Goal: Task Accomplishment & Management: Use online tool/utility

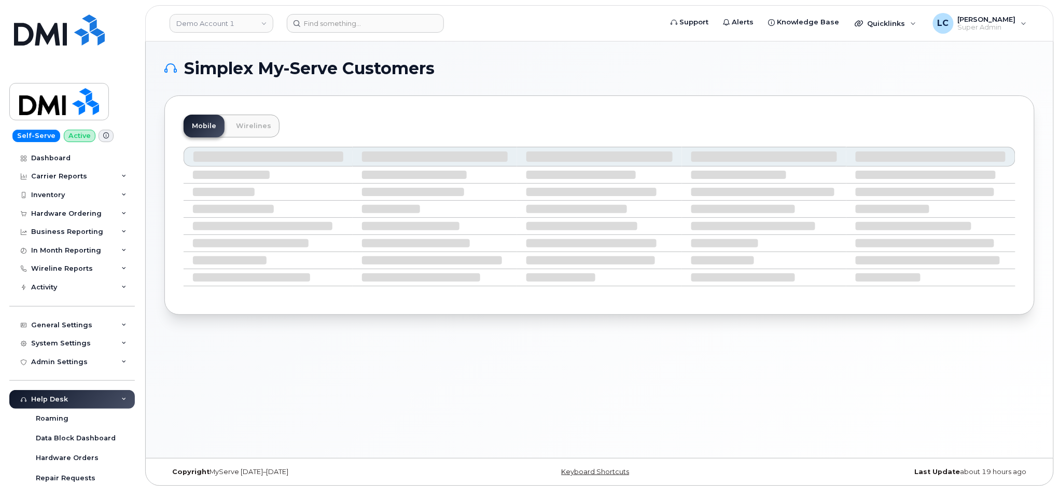
click at [487, 71] on h1 "Simplex My-Serve Customers" at bounding box center [596, 68] width 865 height 17
click at [232, 17] on link "Demo Account 1" at bounding box center [222, 23] width 104 height 19
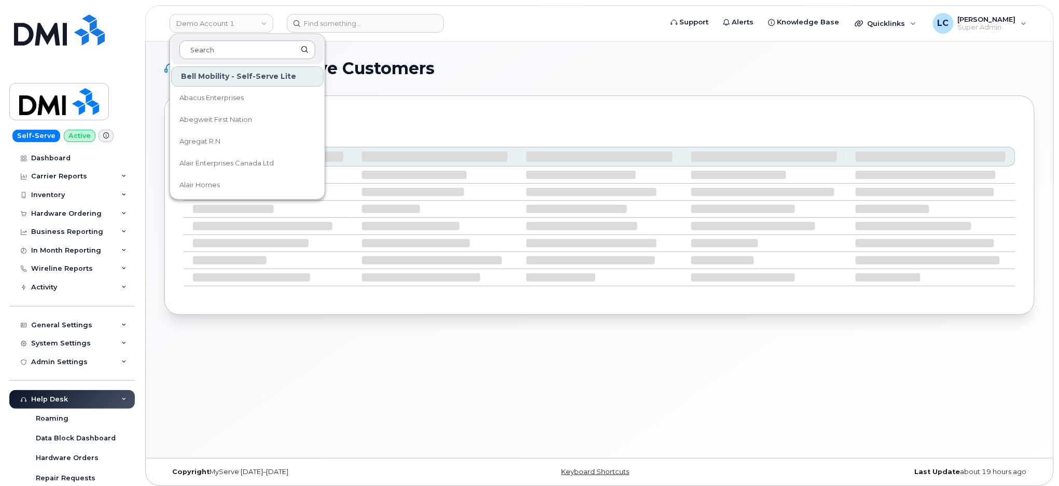
click at [226, 47] on input at bounding box center [247, 49] width 136 height 19
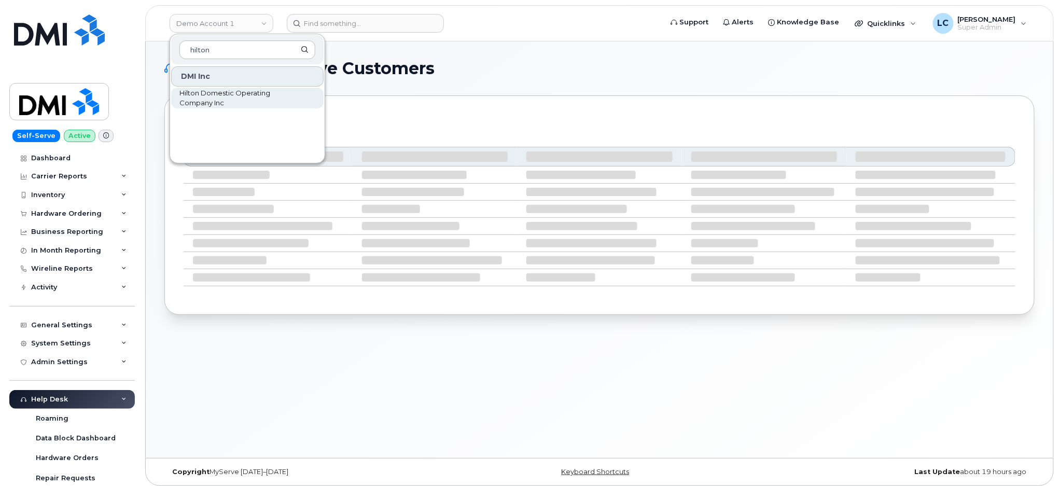
type input "hilton"
click at [243, 97] on span "Hilton Domestic Operating Company Inc" at bounding box center [238, 98] width 119 height 20
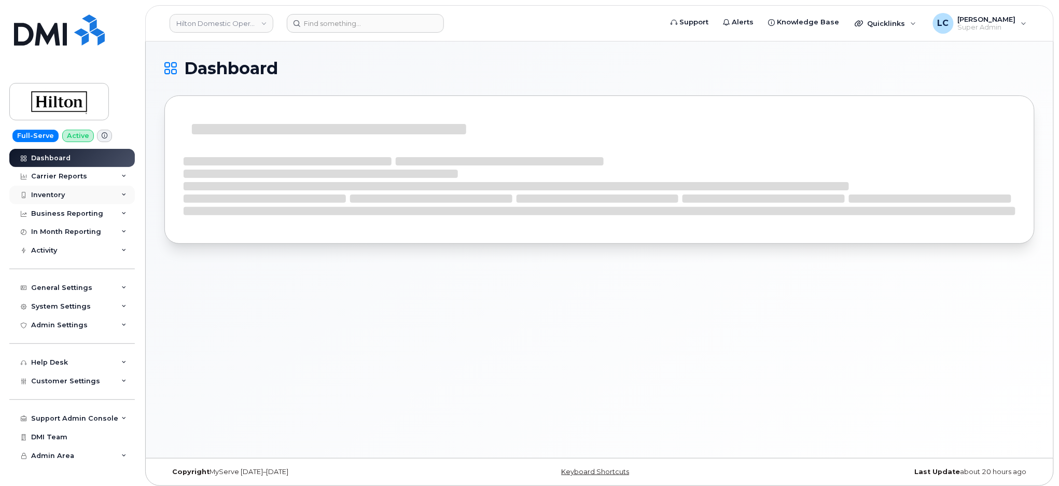
click at [74, 186] on div "Inventory" at bounding box center [72, 195] width 126 height 19
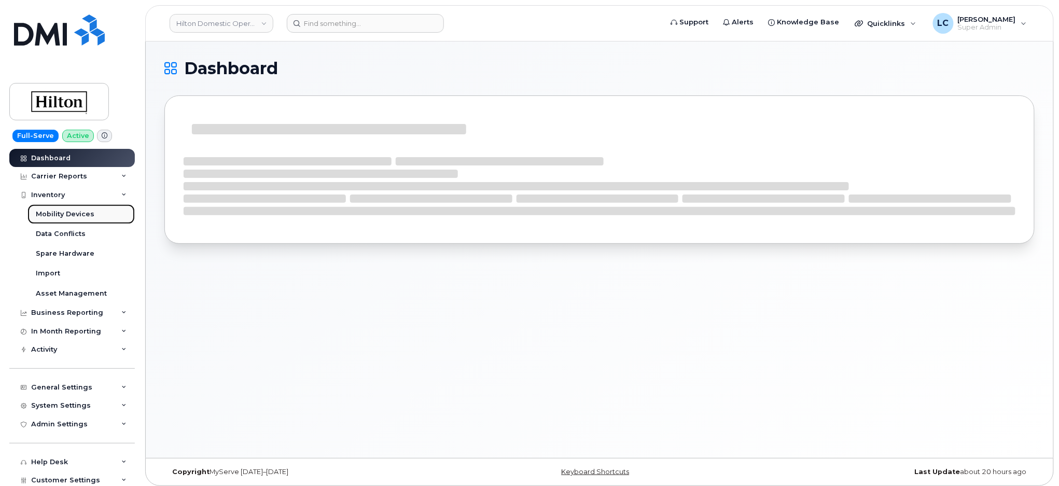
click at [79, 221] on link "Mobility Devices" at bounding box center [80, 214] width 107 height 20
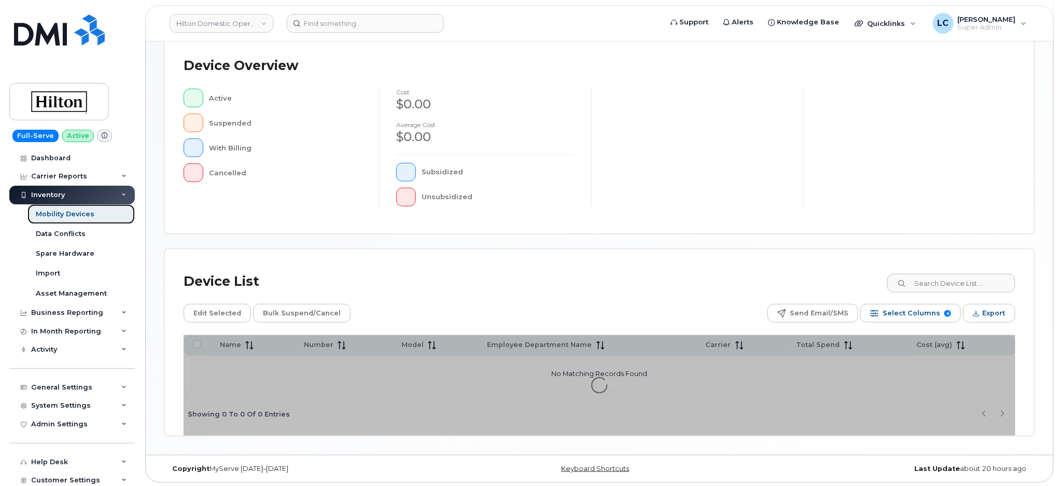
scroll to position [227, 0]
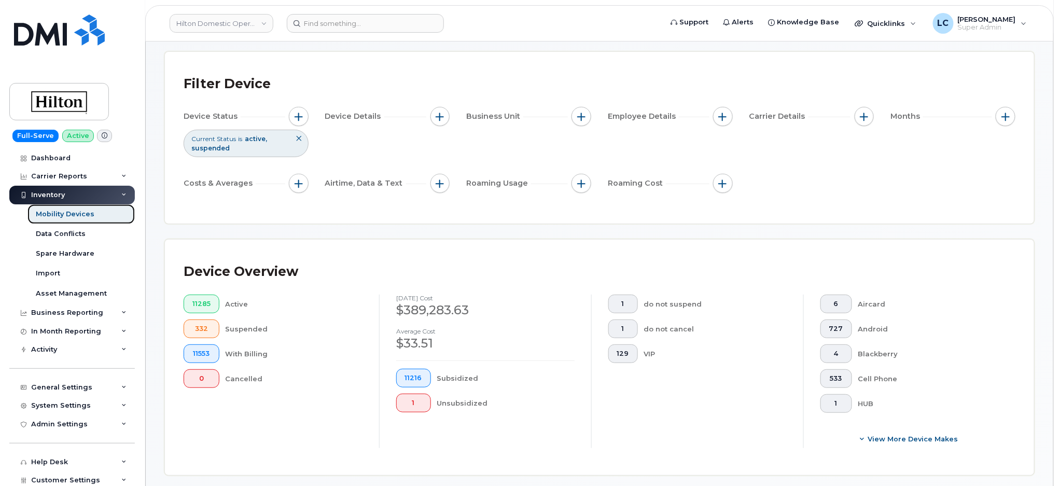
scroll to position [69, 0]
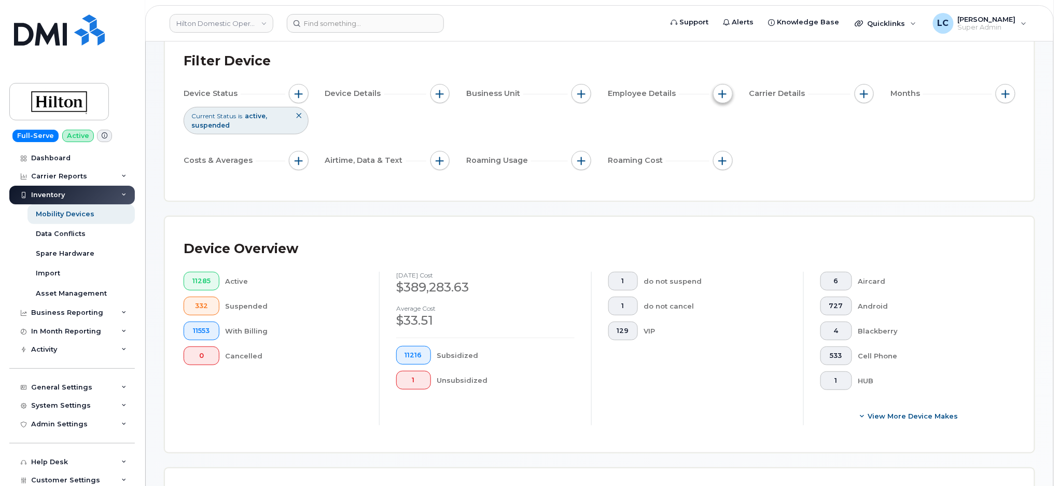
click at [723, 95] on span "button" at bounding box center [723, 94] width 8 height 8
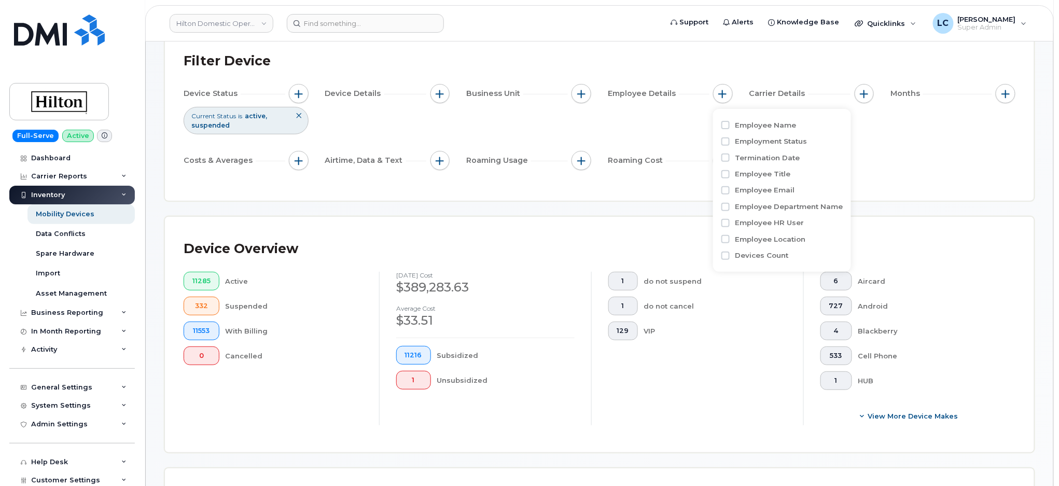
click at [761, 208] on label "Employee Department Name" at bounding box center [789, 207] width 108 height 10
click at [730, 208] on input "Employee Department Name" at bounding box center [726, 207] width 8 height 8
checkbox input "true"
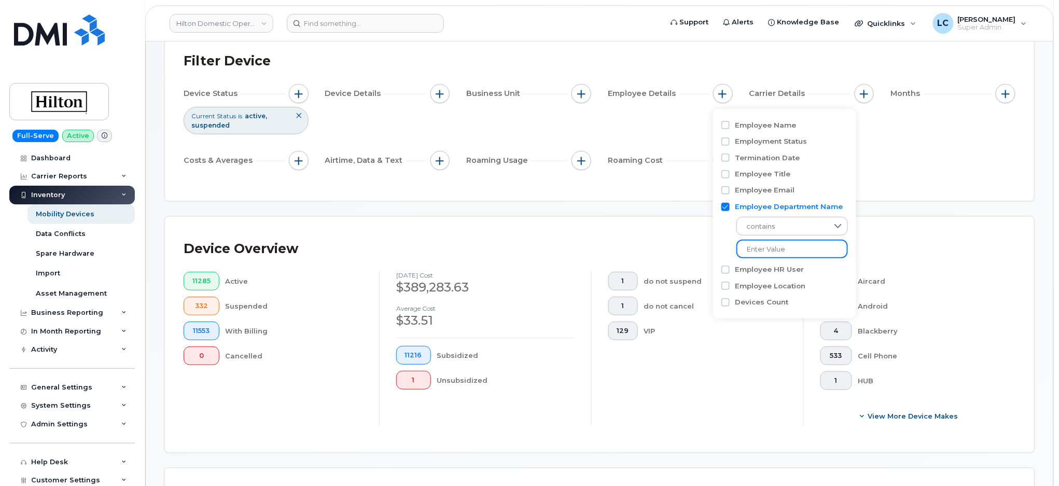
click at [765, 246] on input at bounding box center [793, 249] width 112 height 19
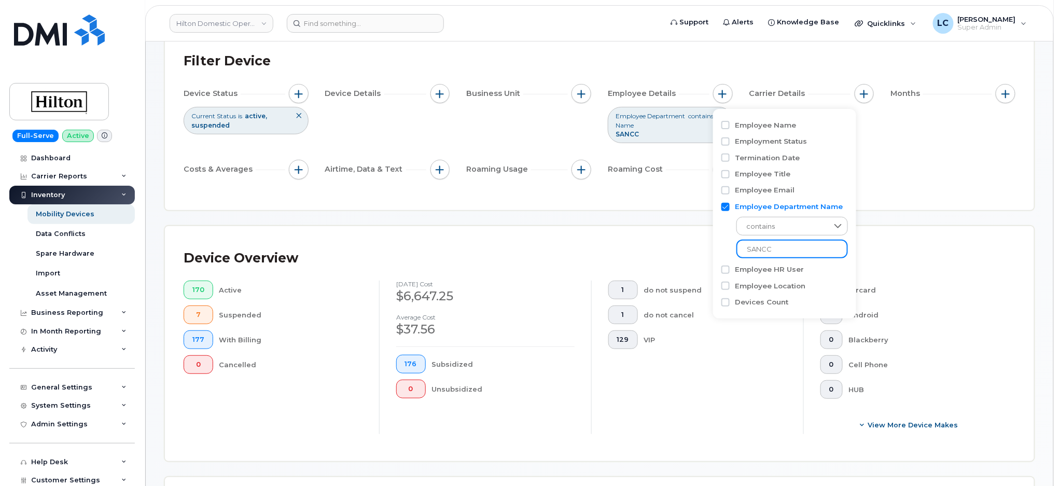
type input "SANCC"
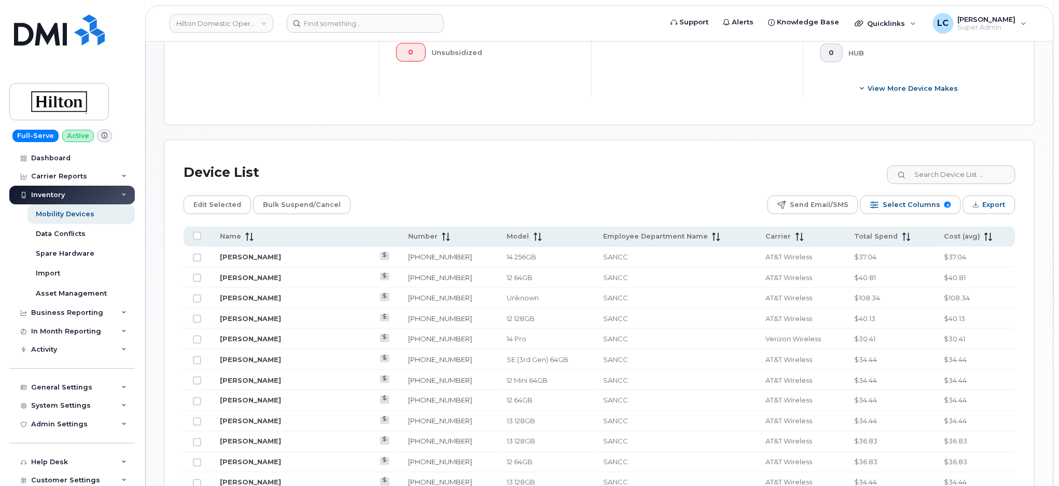
scroll to position [415, 0]
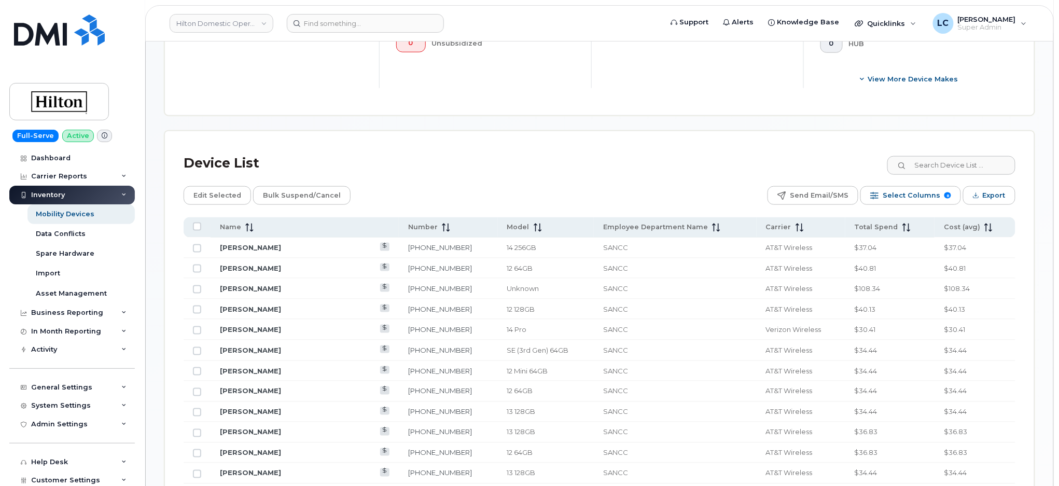
click at [515, 72] on div "August 2025 cost $6,647.25 Average cost $37.56 176 Subsidized 0 Unsubsidized" at bounding box center [485, 12] width 212 height 154
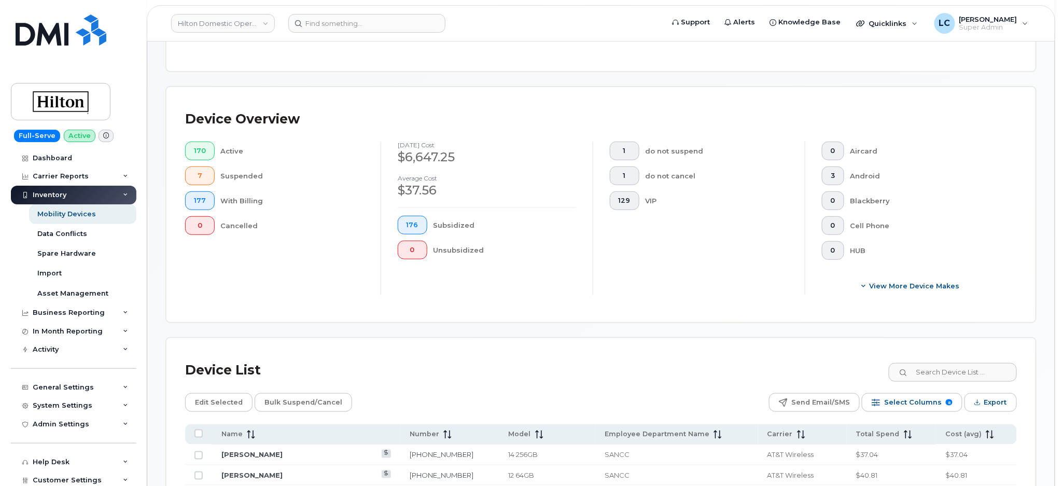
scroll to position [208, 0]
click at [935, 403] on span "Select Columns" at bounding box center [912, 403] width 58 height 16
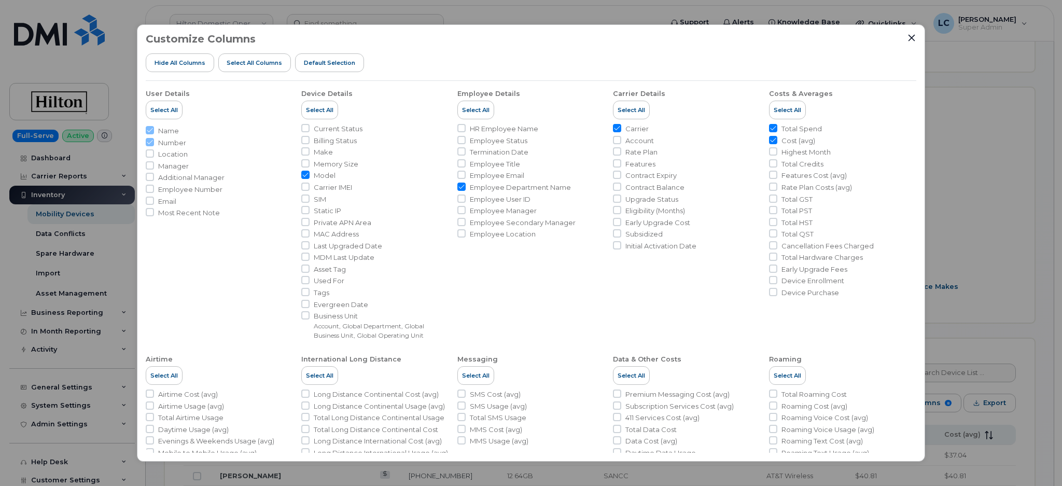
click at [312, 151] on li "Make" at bounding box center [374, 152] width 147 height 10
click at [319, 150] on span "Make" at bounding box center [323, 152] width 19 height 10
click at [310, 150] on input "Make" at bounding box center [305, 151] width 8 height 8
checkbox input "true"
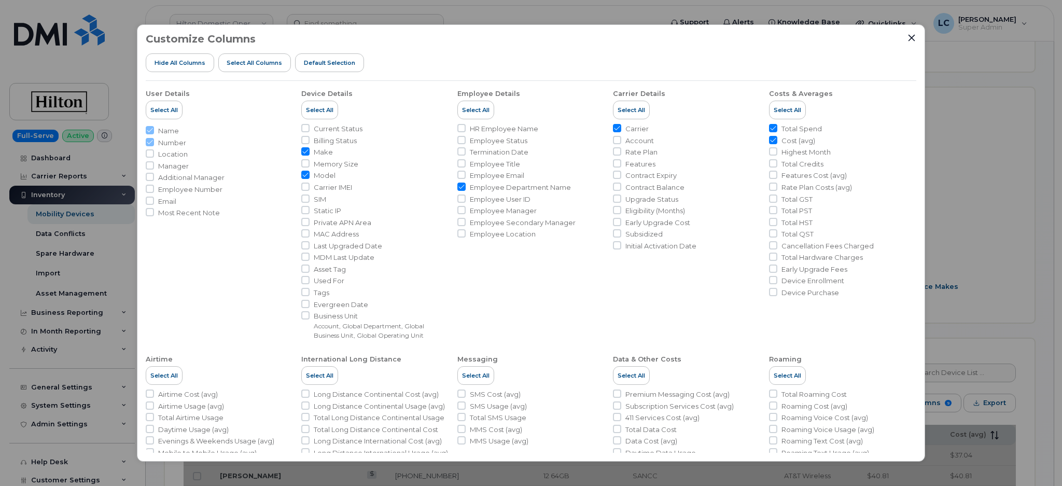
click at [317, 199] on span "SIM" at bounding box center [320, 200] width 12 height 10
click at [310, 199] on input "SIM" at bounding box center [305, 199] width 8 height 8
checkbox input "true"
click at [322, 188] on span "Carrier IMEI" at bounding box center [333, 188] width 38 height 10
click at [310, 188] on input "Carrier IMEI" at bounding box center [305, 187] width 8 height 8
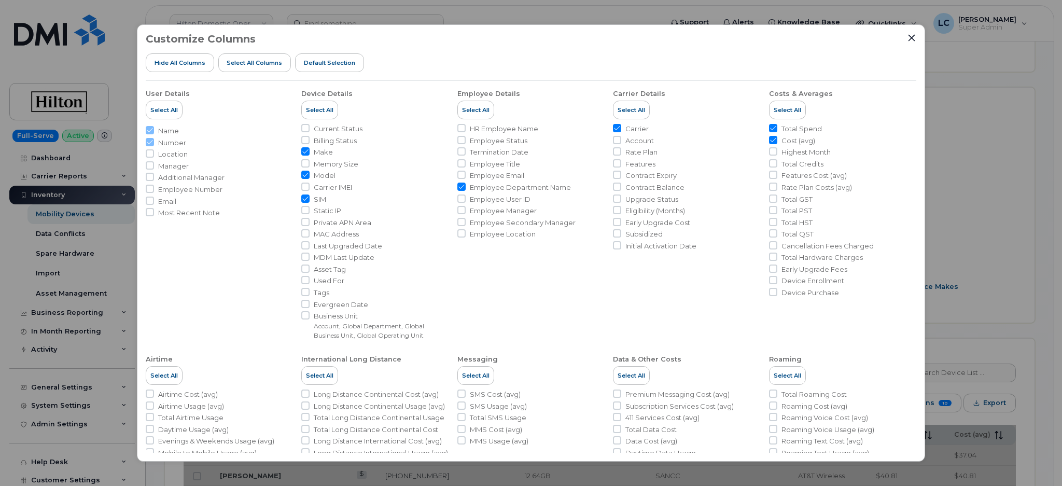
checkbox input "true"
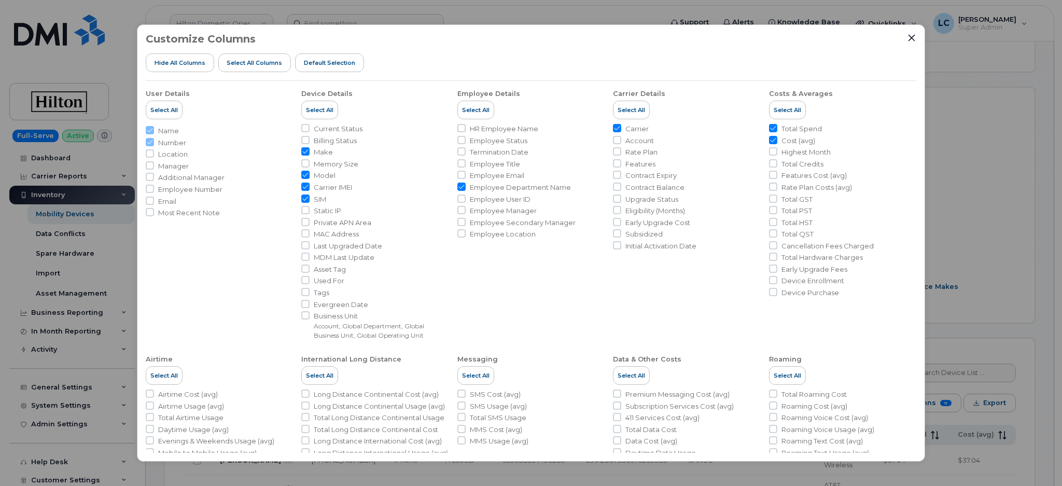
click at [326, 318] on span "Business Unit" at bounding box center [381, 316] width 135 height 10
click at [310, 318] on input "Business Unit Account, Global Department, Global Business Unit, Global Operatin…" at bounding box center [305, 315] width 8 height 8
checkbox input "true"
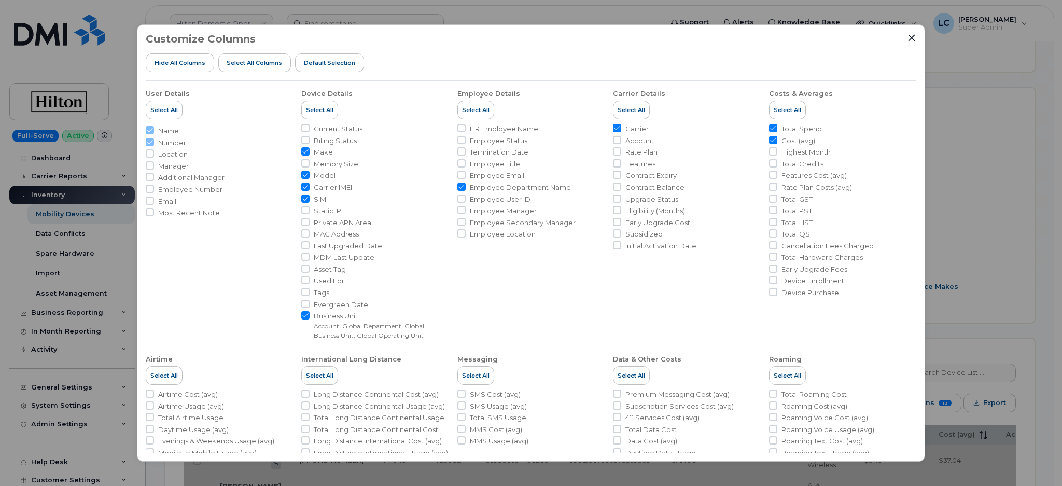
click at [626, 141] on span "Account" at bounding box center [640, 141] width 29 height 10
click at [621, 141] on input "Account" at bounding box center [617, 140] width 8 height 8
checkbox input "true"
click at [627, 152] on span "Rate Plan" at bounding box center [642, 152] width 32 height 10
click at [621, 152] on input "Rate Plan" at bounding box center [617, 151] width 8 height 8
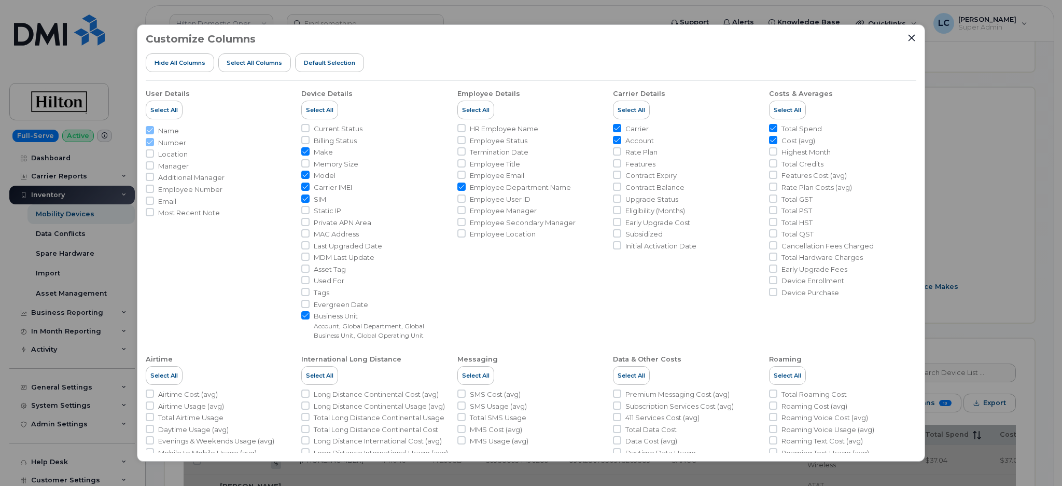
checkbox input "true"
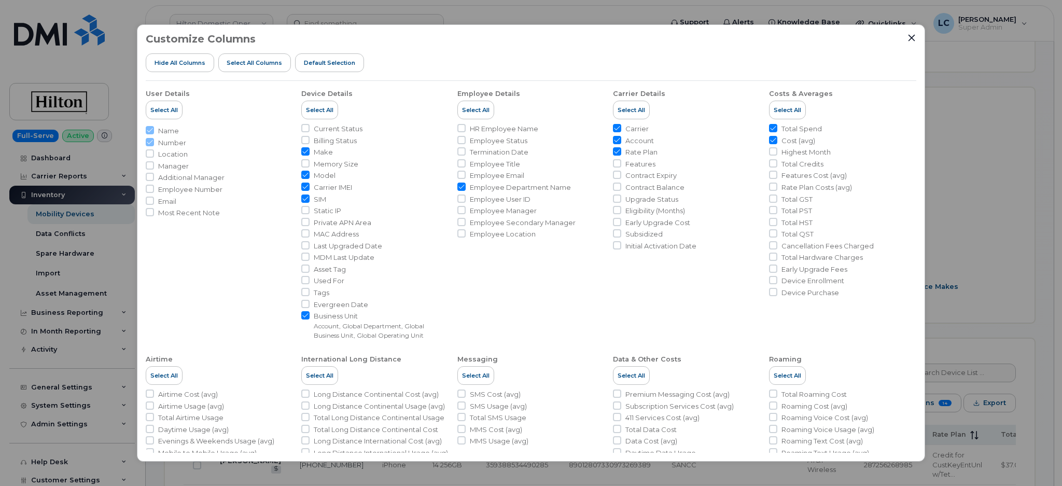
click at [654, 176] on span "Contract Expiry" at bounding box center [651, 176] width 51 height 10
click at [621, 176] on input "Contract Expiry" at bounding box center [617, 175] width 8 height 8
checkbox input "true"
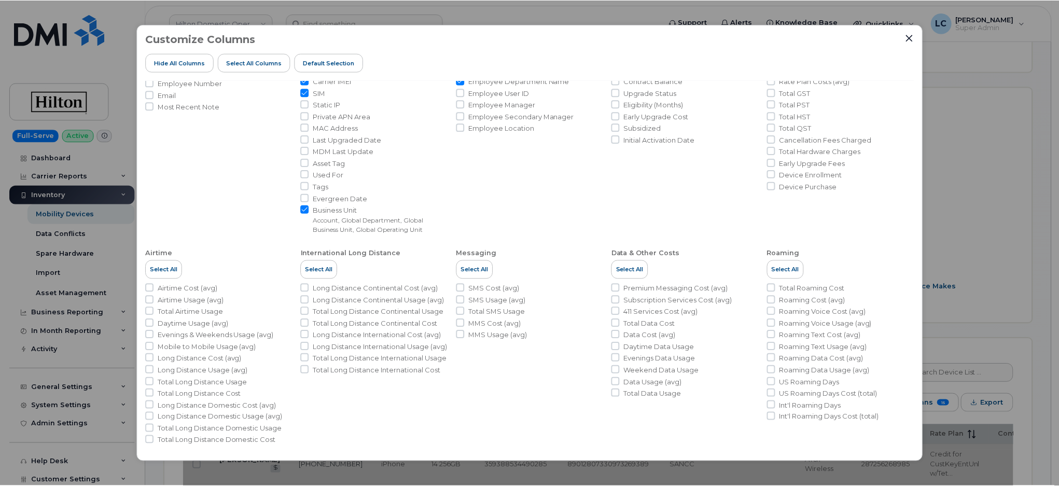
scroll to position [111, 0]
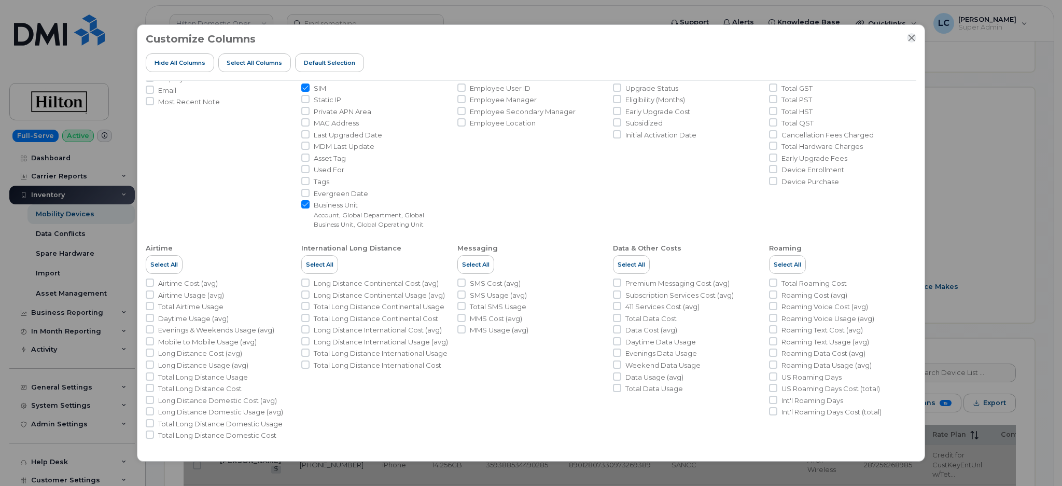
click at [913, 34] on icon "Close" at bounding box center [912, 38] width 8 height 8
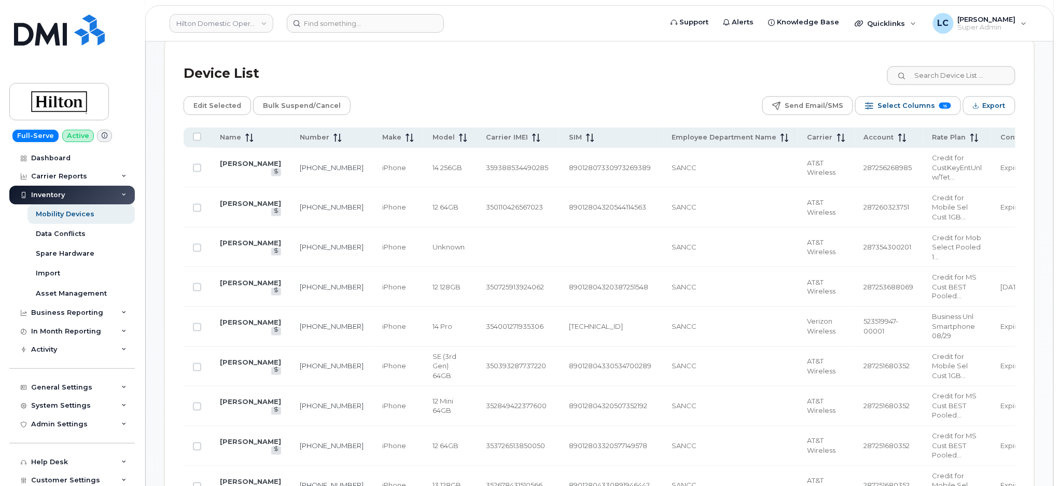
scroll to position [415, 0]
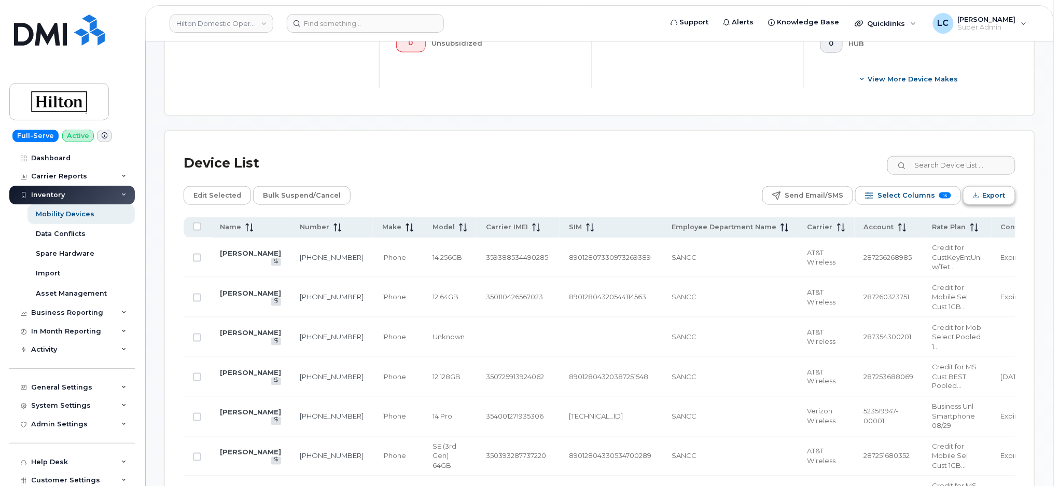
click at [977, 195] on icon "Export" at bounding box center [976, 195] width 7 height 7
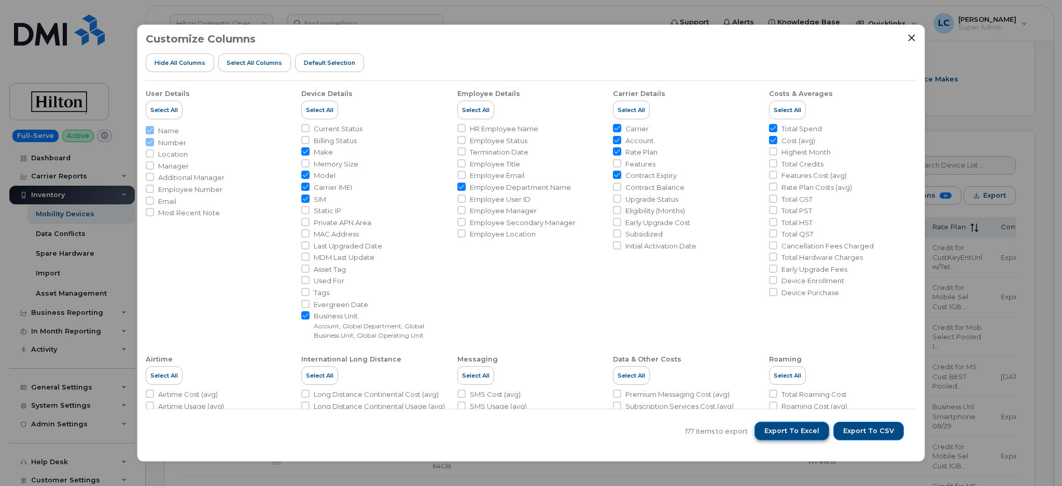
click at [813, 432] on span "Export to Excel" at bounding box center [792, 430] width 55 height 9
click at [912, 38] on icon "Close" at bounding box center [912, 38] width 7 height 7
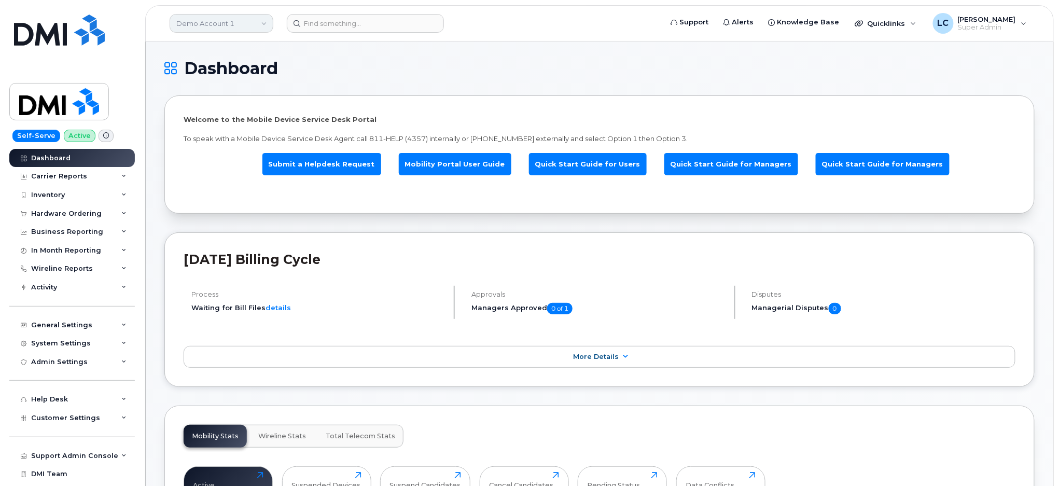
click at [258, 27] on link "Demo Account 1" at bounding box center [222, 23] width 104 height 19
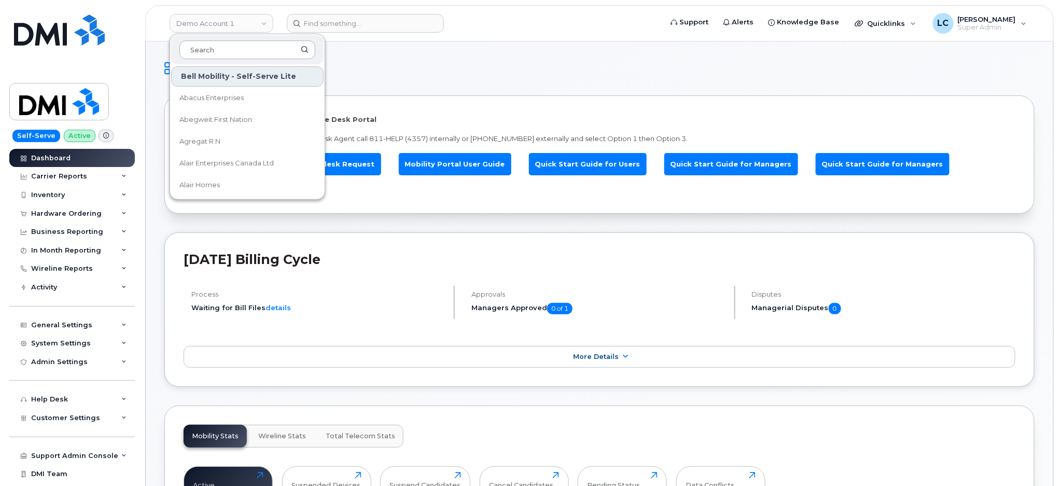
click at [239, 49] on input at bounding box center [247, 49] width 136 height 19
drag, startPoint x: 238, startPoint y: 48, endPoint x: 420, endPoint y: 43, distance: 181.7
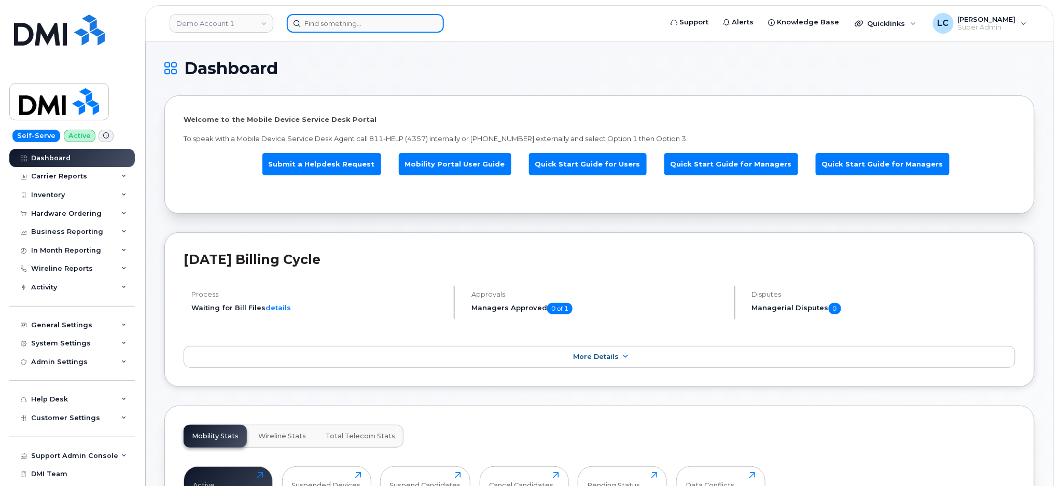
click at [391, 26] on input at bounding box center [365, 23] width 157 height 19
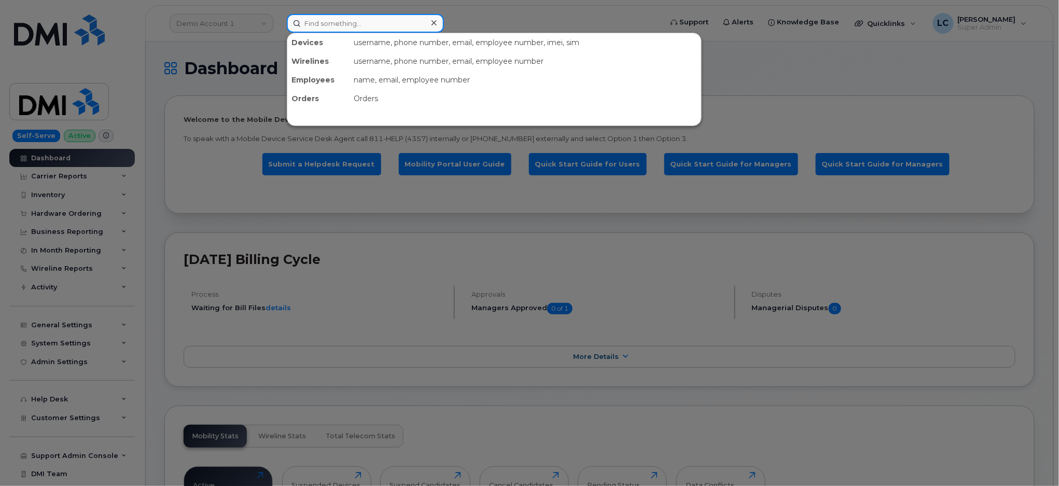
paste input "4033968917"
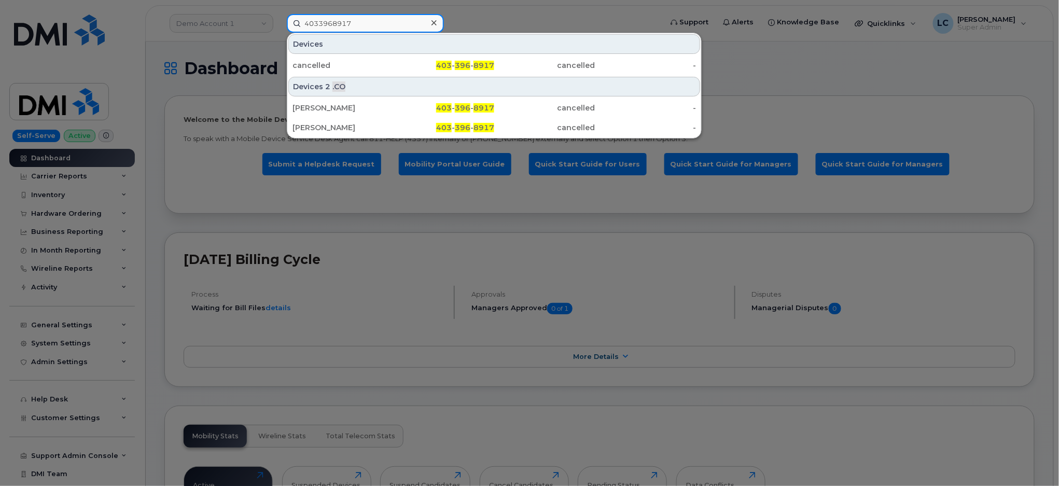
type input "4033968917"
click at [435, 19] on icon at bounding box center [434, 23] width 5 height 8
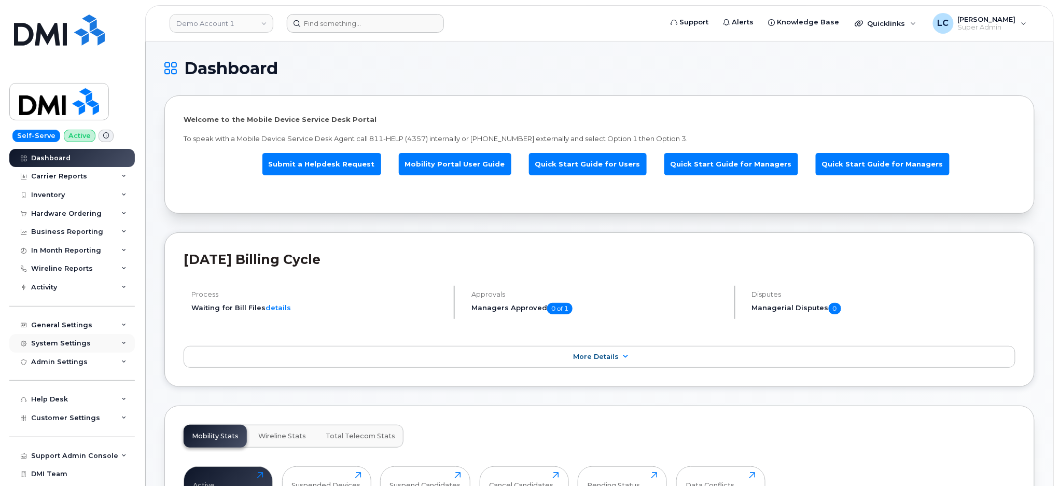
scroll to position [15, 0]
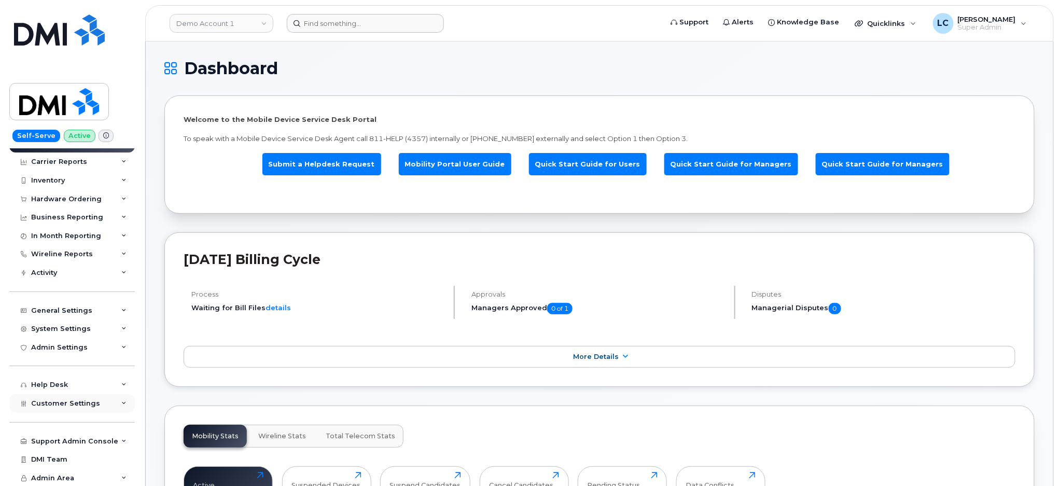
click at [70, 407] on div "Customer Settings" at bounding box center [65, 403] width 69 height 8
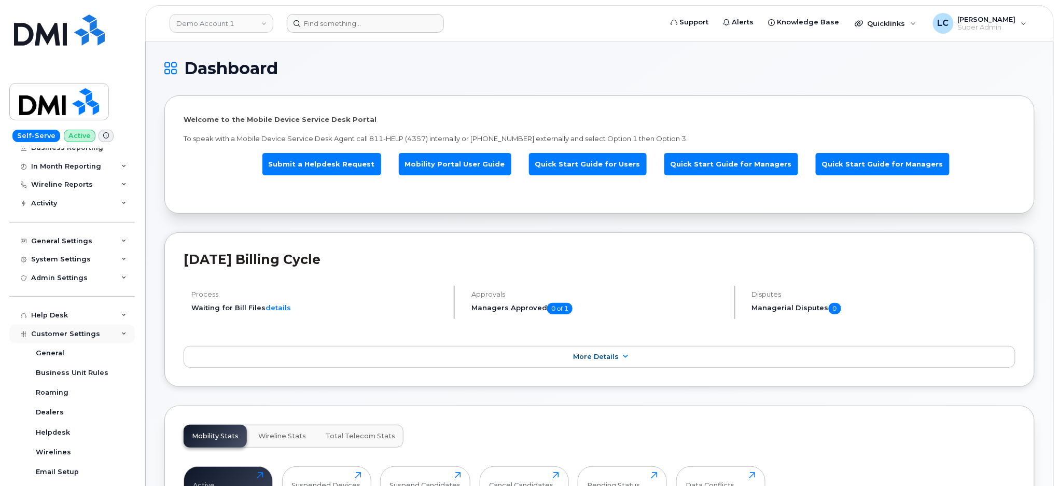
click at [80, 334] on span "Customer Settings" at bounding box center [65, 334] width 69 height 8
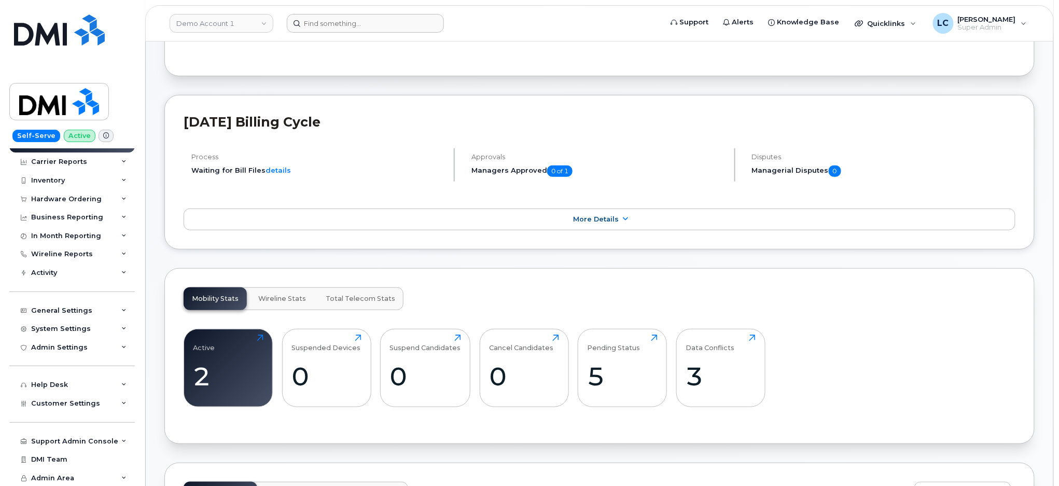
scroll to position [138, 0]
click at [88, 440] on div "Support Admin Console" at bounding box center [74, 441] width 87 height 8
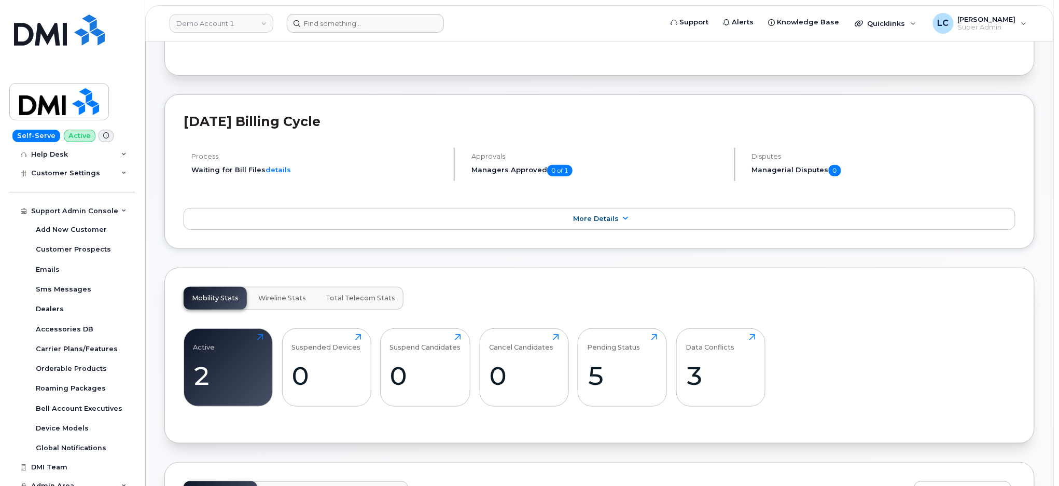
scroll to position [253, 0]
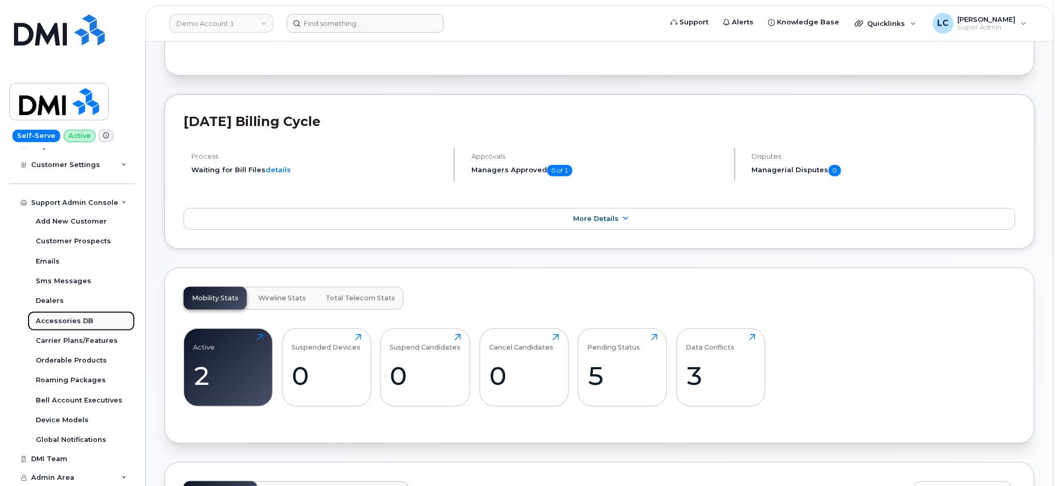
click at [75, 322] on div "Accessories DB" at bounding box center [65, 320] width 58 height 9
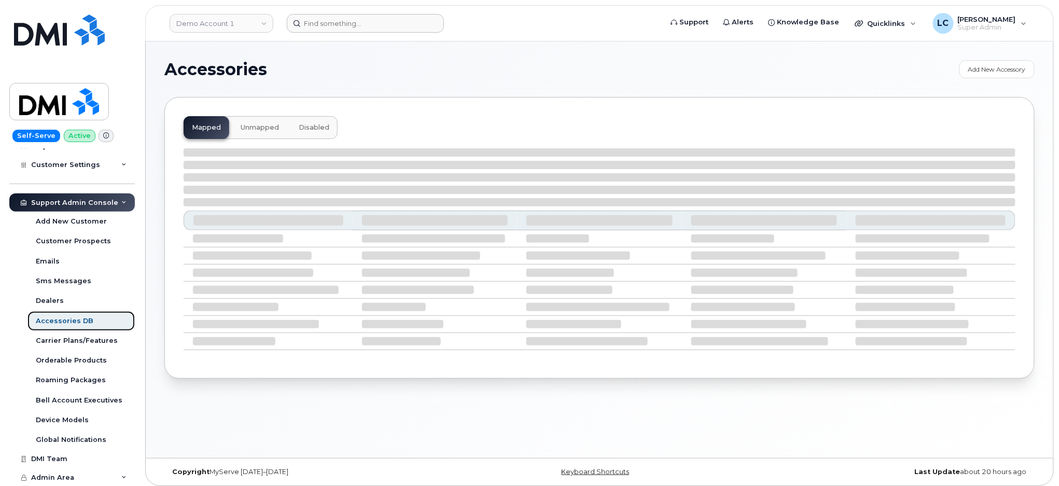
select select "null"
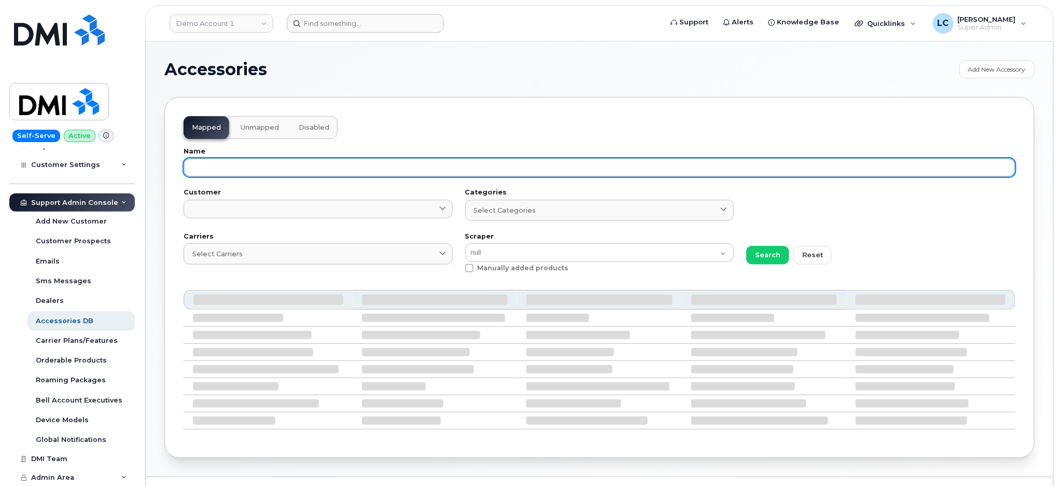
click at [267, 172] on input "text" at bounding box center [600, 167] width 832 height 19
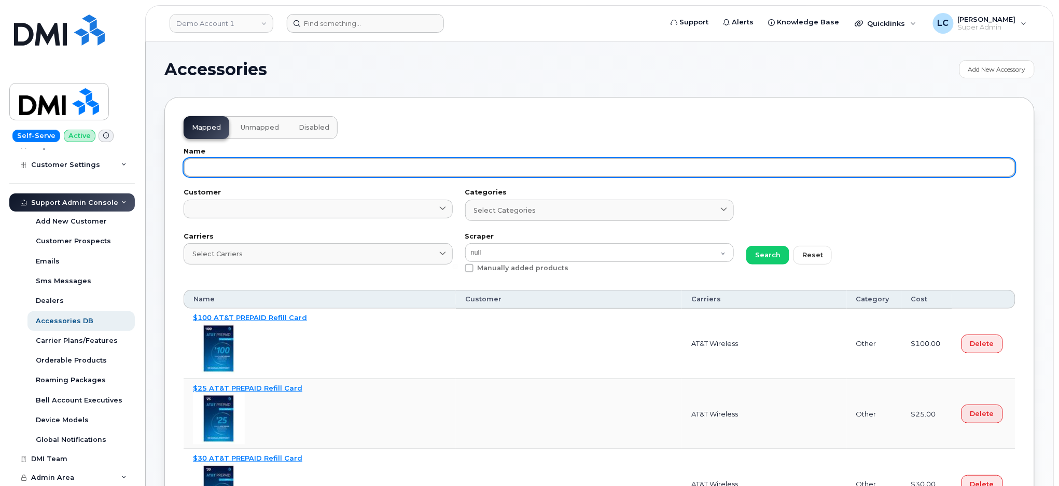
paste input "64326140"
type input "64326140"
click at [747, 246] on button "Search" at bounding box center [768, 255] width 43 height 19
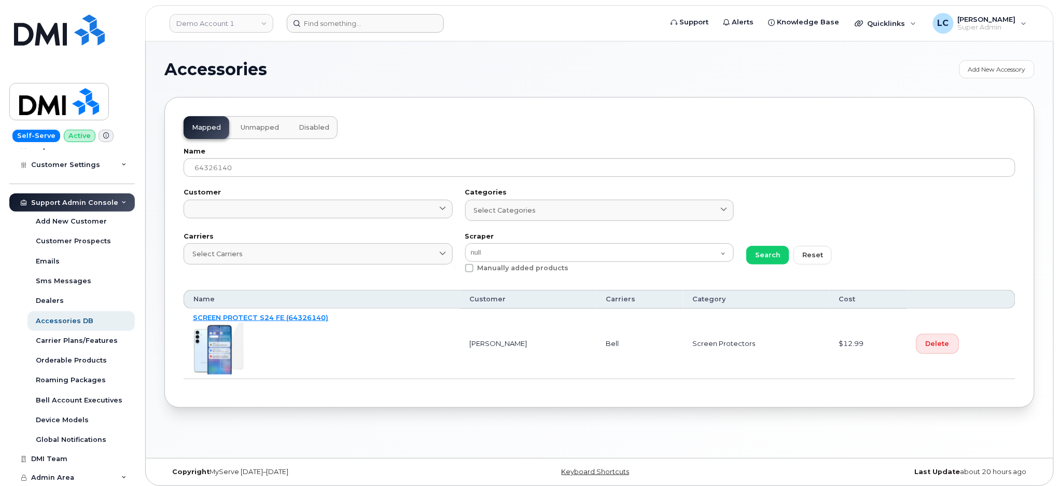
click at [930, 345] on span "Delete" at bounding box center [938, 344] width 24 height 10
